Goal: Task Accomplishment & Management: Use online tool/utility

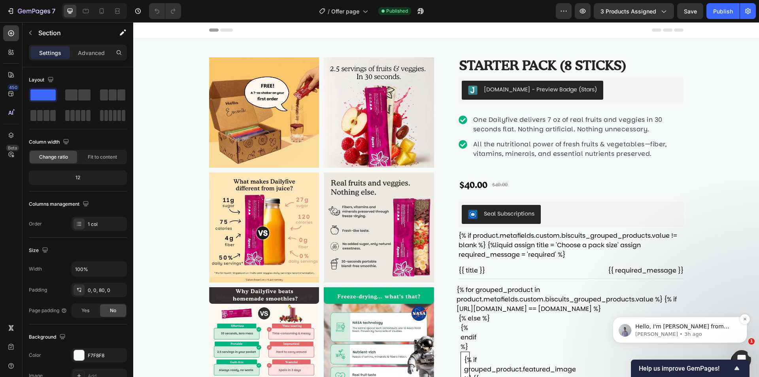
click at [680, 325] on span "Hello, I'm Brad from GemPages, joining Adrian to support you. May I know if the…" at bounding box center [684, 342] width 99 height 38
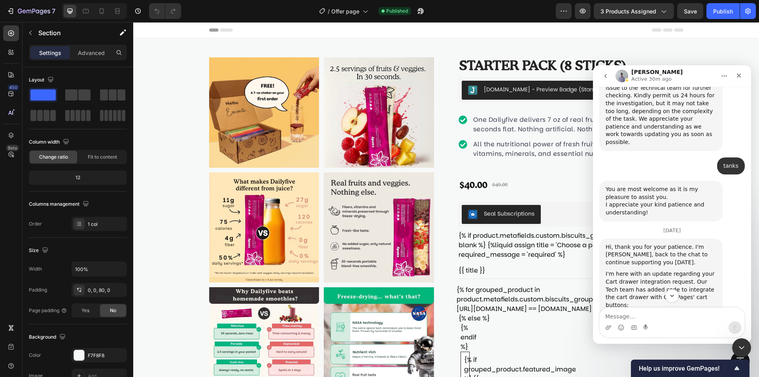
scroll to position [2534, 0]
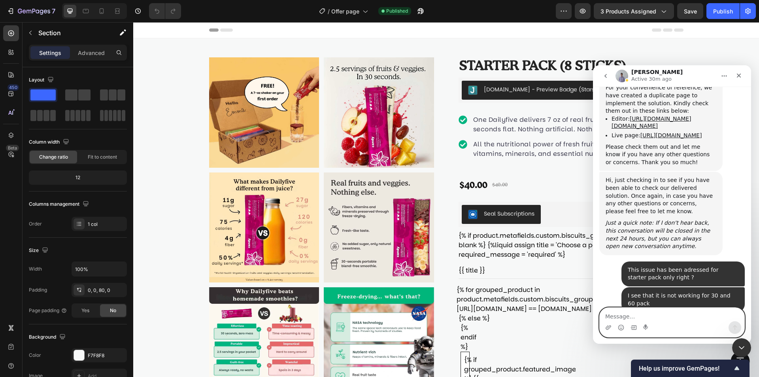
click at [675, 308] on textarea "Message…" at bounding box center [671, 313] width 145 height 13
click at [650, 313] on textarea "Message…" at bounding box center [671, 313] width 145 height 13
type textarea "It is, can you upload this piece of code in the real page now ?"
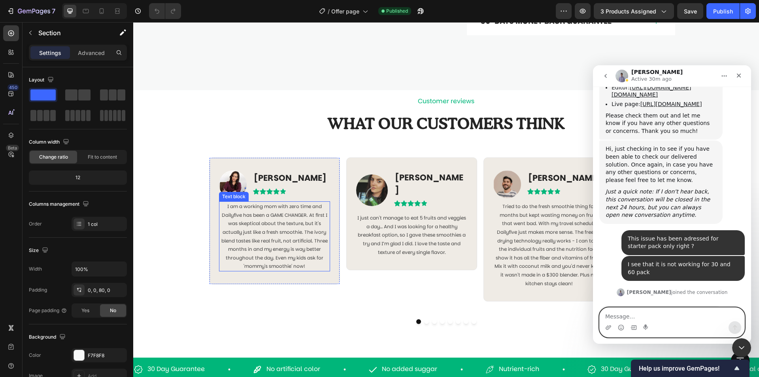
scroll to position [830, 0]
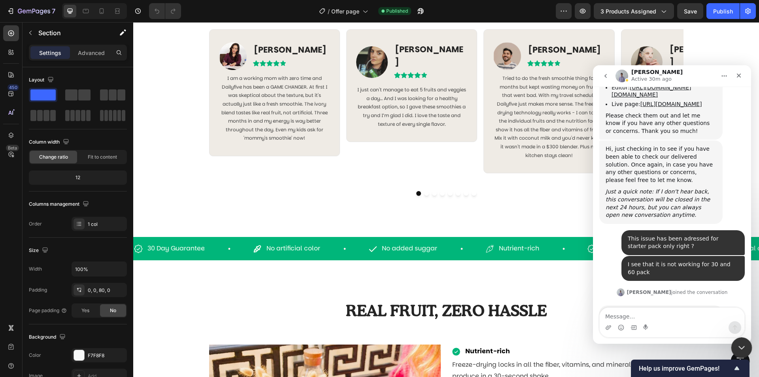
drag, startPoint x: 739, startPoint y: 344, endPoint x: 1201, endPoint y: 590, distance: 523.0
click at [739, 344] on icon "Close Intercom Messenger" at bounding box center [739, 345] width 9 height 9
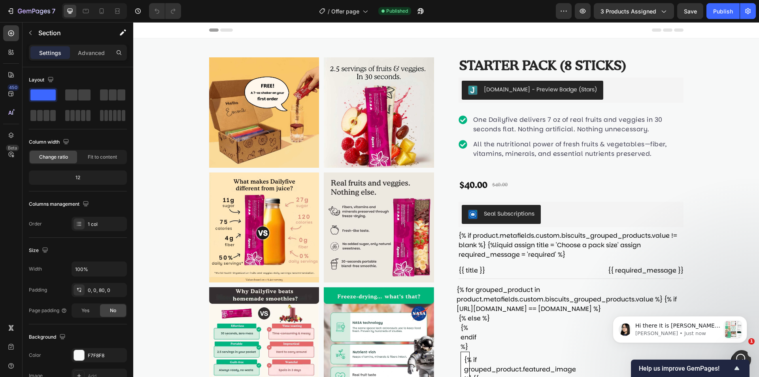
scroll to position [2709, 0]
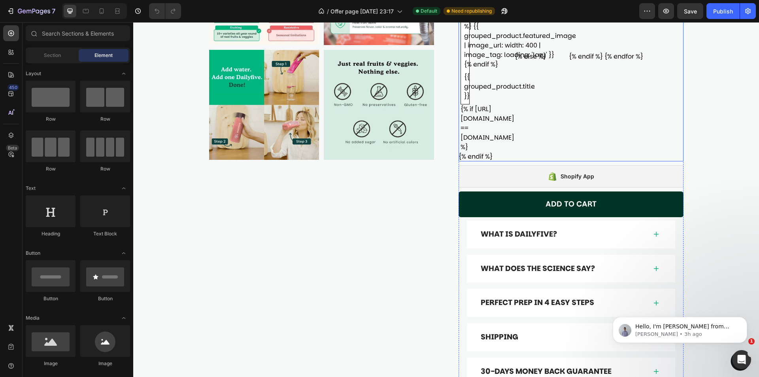
scroll to position [356, 0]
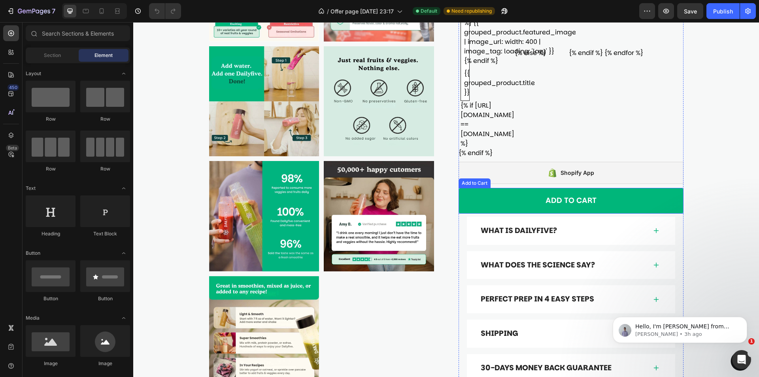
click at [620, 188] on button "Add to cart" at bounding box center [570, 201] width 225 height 26
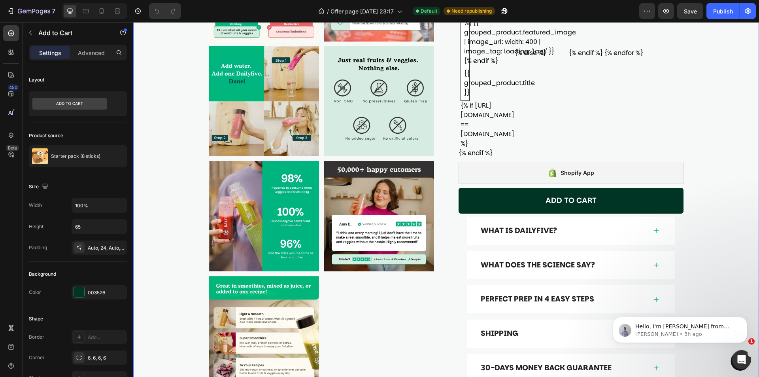
click at [707, 153] on div "Product Images Starter pack (8 sticks) Product Title Judge.me - Preview Badge (…" at bounding box center [445, 44] width 625 height 722
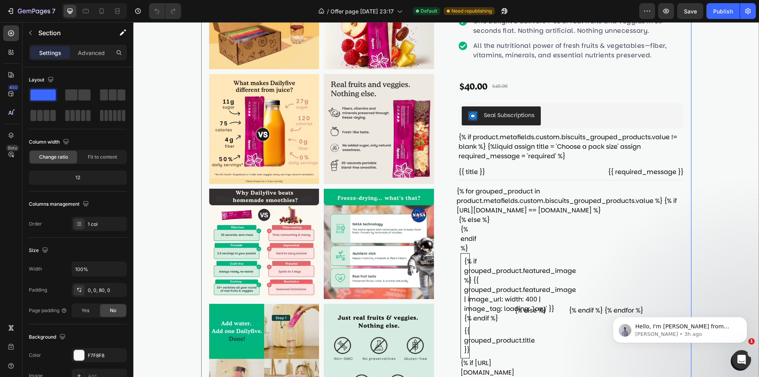
scroll to position [0, 0]
